Goal: Information Seeking & Learning: Understand process/instructions

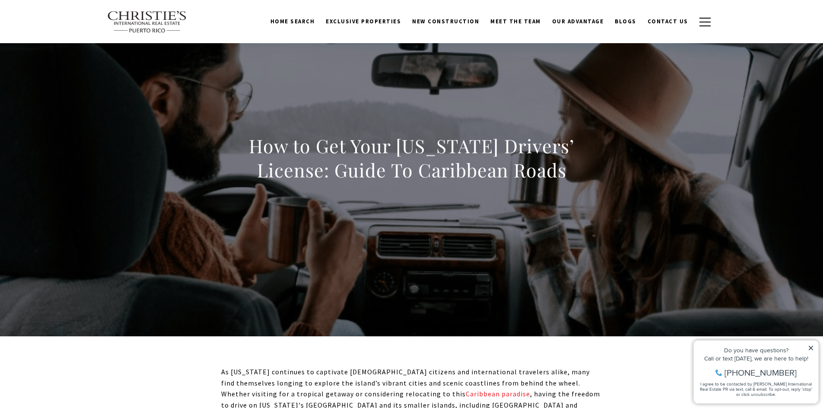
scroll to position [38, 0]
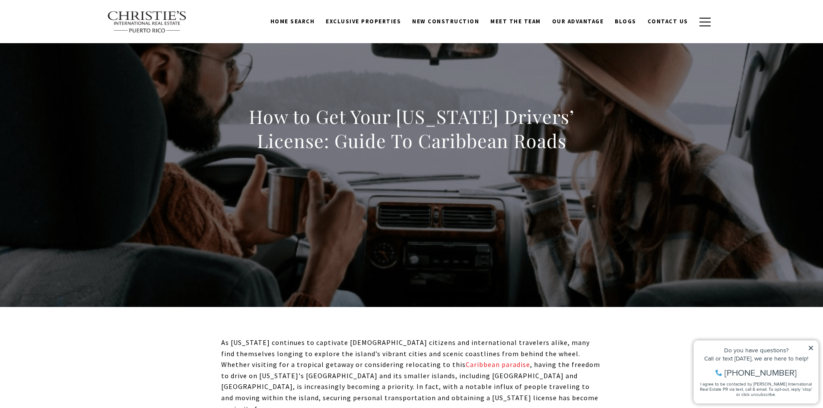
click at [381, 218] on div "How to Get Your [US_STATE] Drivers’ License: Guide To Caribbean Roads" at bounding box center [411, 134] width 605 height 259
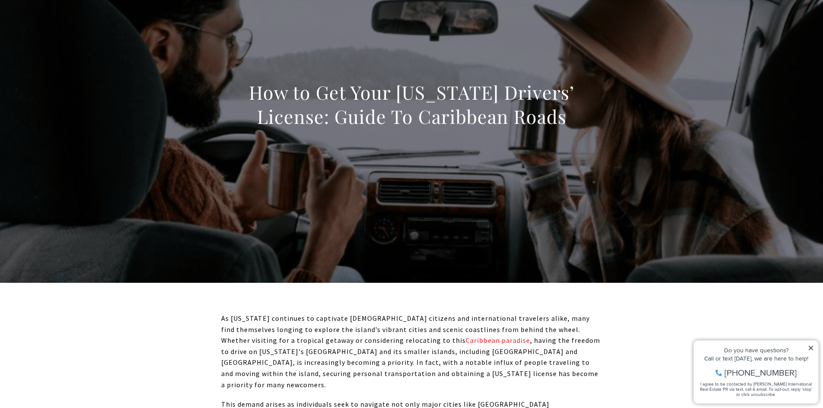
scroll to position [63, 0]
click at [381, 218] on div "How to Get Your [US_STATE] Drivers’ License: Guide To Caribbean Roads" at bounding box center [411, 109] width 605 height 259
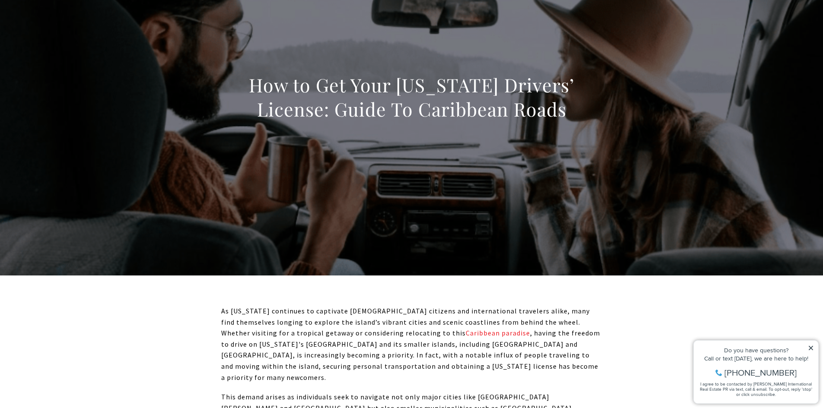
scroll to position [70, 0]
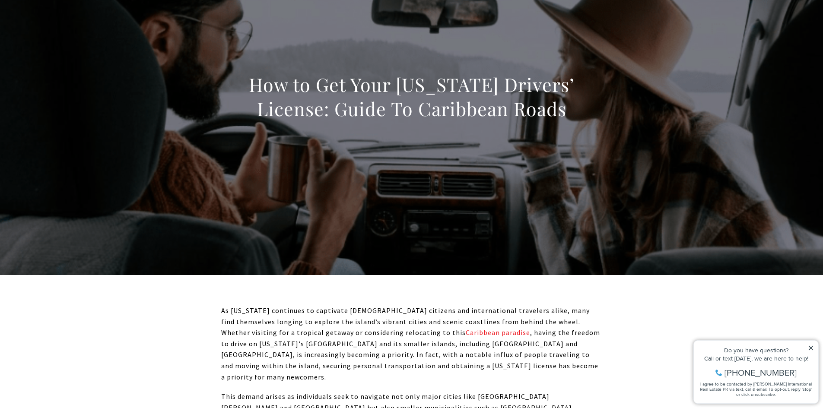
click at [810, 346] on icon at bounding box center [811, 348] width 6 height 6
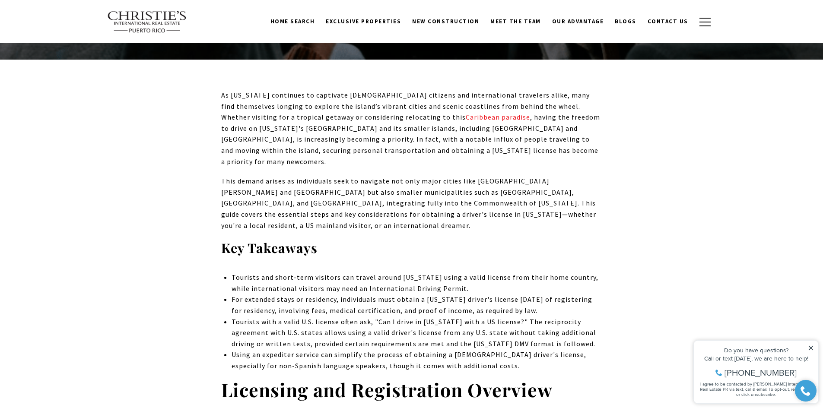
scroll to position [286, 0]
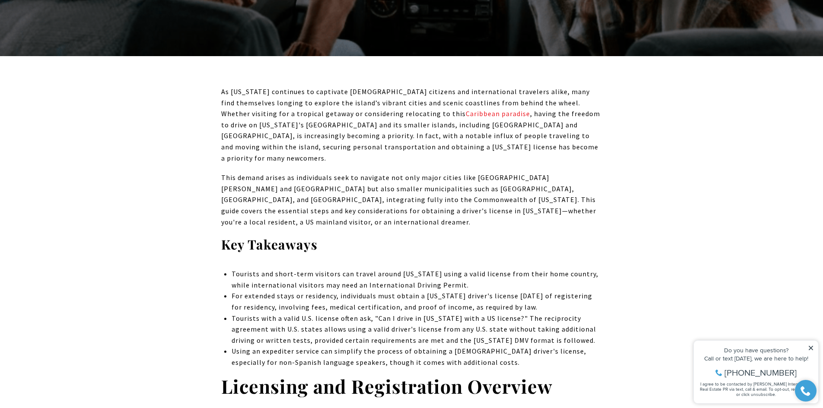
click at [547, 374] on strong "Licensing and Registration Overview" at bounding box center [386, 386] width 331 height 25
click at [809, 346] on icon at bounding box center [811, 348] width 4 height 4
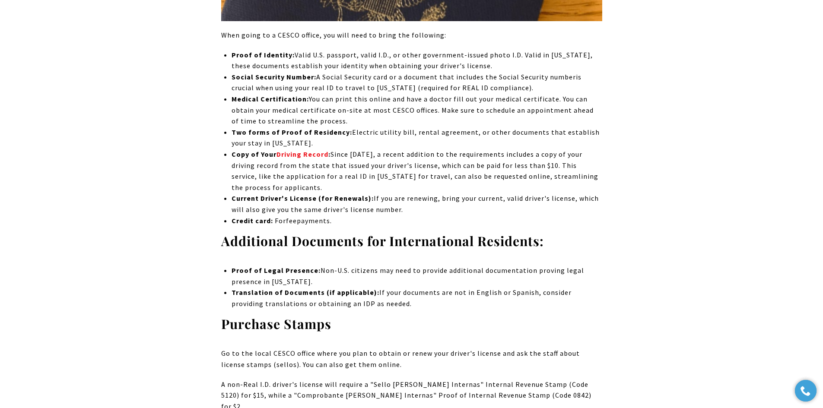
scroll to position [4850, 0]
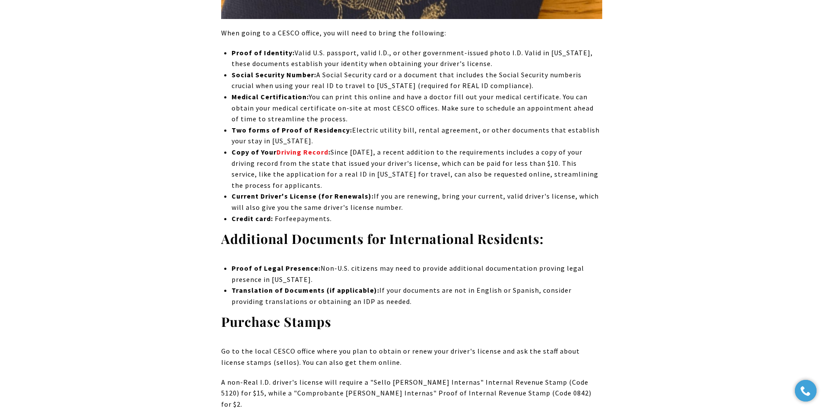
click at [681, 242] on div "As [US_STATE] continues to captivate [DEMOGRAPHIC_DATA] citizens and internatio…" at bounding box center [411, 179] width 605 height 9306
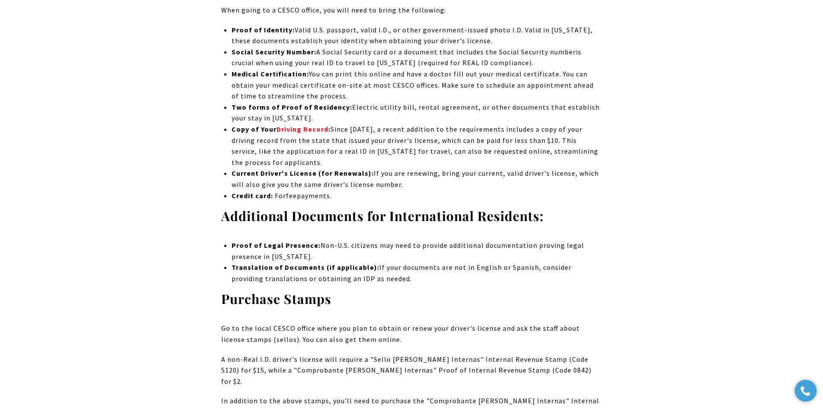
scroll to position [4873, 0]
click at [525, 355] on span "A non-Real I.D. driver's license will require a "Sello [PERSON_NAME] Internas" …" at bounding box center [406, 370] width 370 height 31
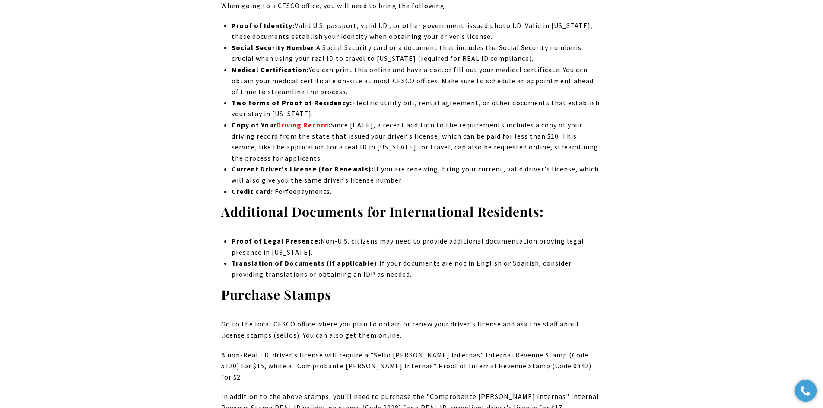
click at [526, 351] on span "A non-Real I.D. driver's license will require a "Sello [PERSON_NAME] Internas" …" at bounding box center [406, 366] width 370 height 31
click at [597, 391] on p "In addition to the above stamps, you'll need to purchase the "Comprobante [PERS…" at bounding box center [411, 402] width 381 height 22
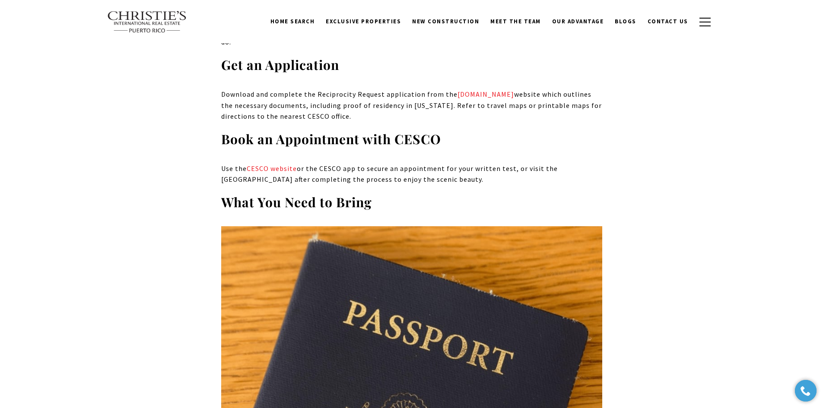
scroll to position [4341, 0]
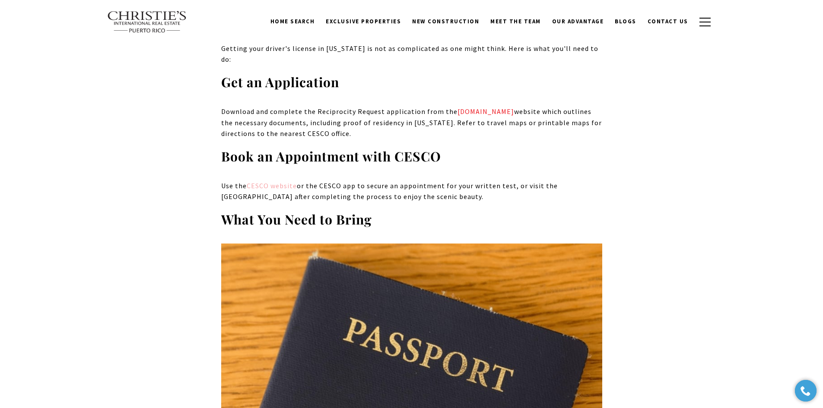
click at [269, 181] on span "CESCO website" at bounding box center [272, 185] width 50 height 9
click at [284, 181] on span "CESCO website" at bounding box center [272, 185] width 50 height 9
